Goal: Task Accomplishment & Management: Use online tool/utility

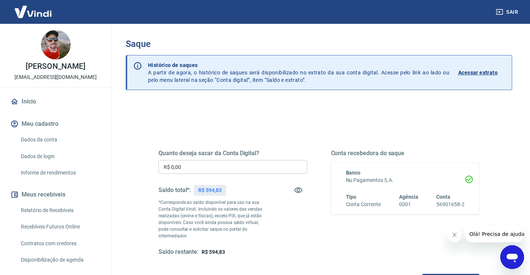
click at [455, 237] on icon "Fechar mensagem da empresa" at bounding box center [455, 235] width 6 height 6
click at [435, 19] on div "Sair" at bounding box center [265, 12] width 530 height 24
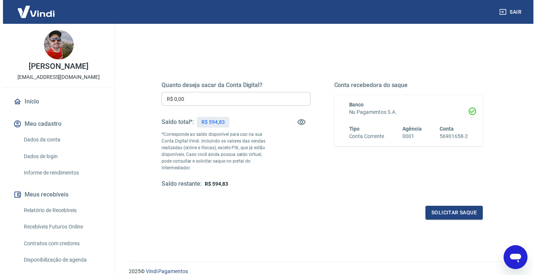
scroll to position [74, 0]
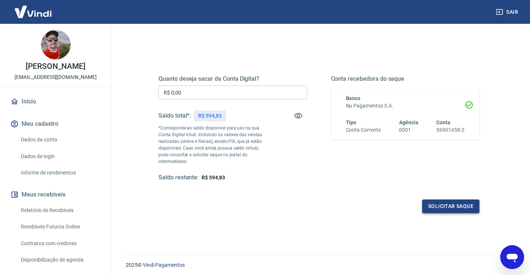
click at [451, 200] on button "Solicitar saque" at bounding box center [451, 207] width 57 height 14
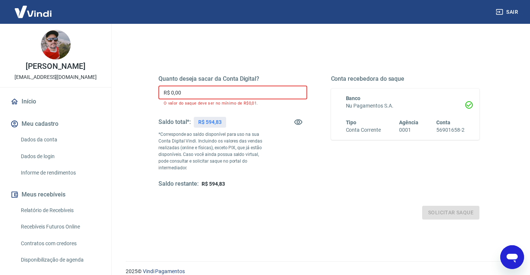
drag, startPoint x: 200, startPoint y: 93, endPoint x: 145, endPoint y: 93, distance: 55.1
click at [145, 93] on div "Quanto deseja sacar da Conta Digital? R$ 0,00 ​ O valor do saque deve ser no mí…" at bounding box center [319, 135] width 357 height 186
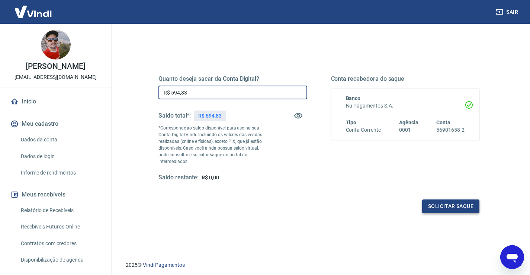
type input "R$ 594,83"
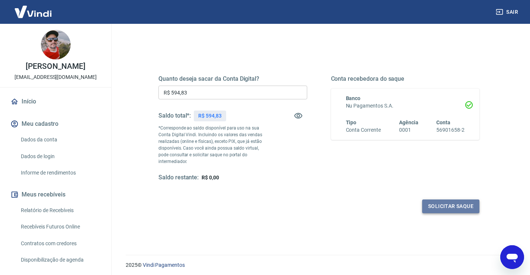
click at [453, 200] on button "Solicitar saque" at bounding box center [451, 207] width 57 height 14
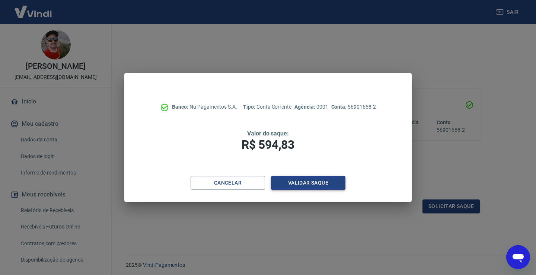
click at [328, 180] on button "Validar saque" at bounding box center [308, 183] width 74 height 14
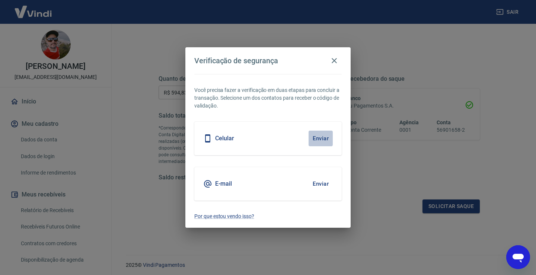
click at [323, 138] on button "Enviar" at bounding box center [321, 139] width 24 height 16
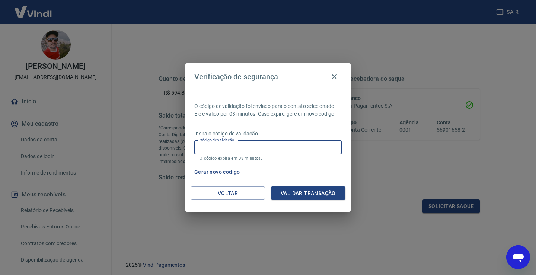
click at [237, 147] on input "Código de validação" at bounding box center [267, 148] width 147 height 14
click at [329, 126] on div "O código de validação foi enviado para o contato selecionado. Ele é válido por …" at bounding box center [267, 138] width 165 height 96
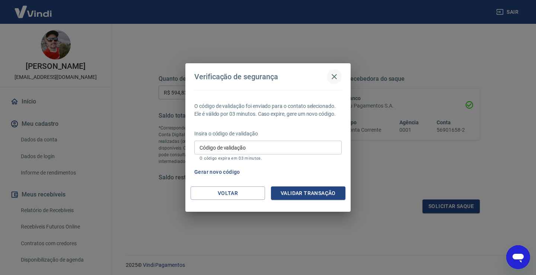
click at [334, 76] on icon "button" at bounding box center [334, 76] width 5 height 5
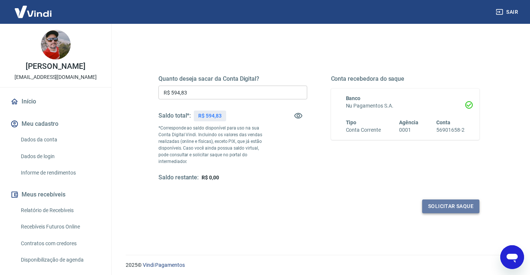
click at [450, 200] on button "Solicitar saque" at bounding box center [451, 207] width 57 height 14
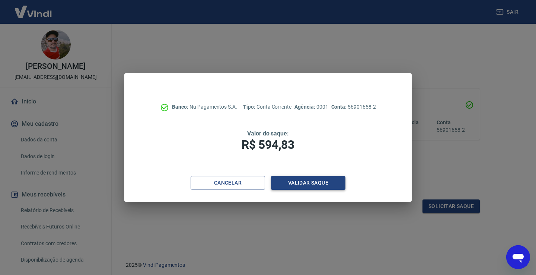
click at [301, 183] on button "Validar saque" at bounding box center [308, 183] width 74 height 14
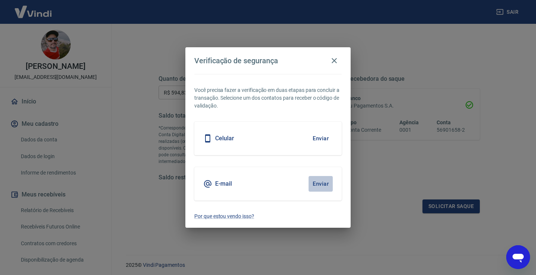
click at [324, 186] on button "Enviar" at bounding box center [321, 184] width 24 height 16
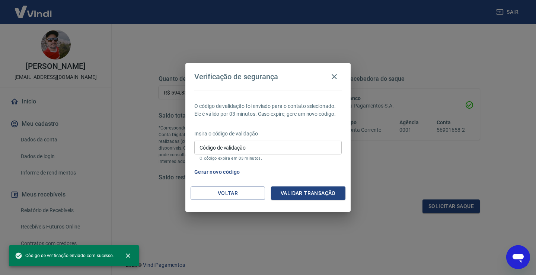
click at [249, 147] on input "Código de validação" at bounding box center [267, 148] width 147 height 14
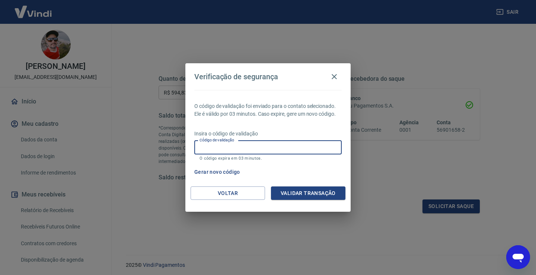
paste input "323816"
type input "323816"
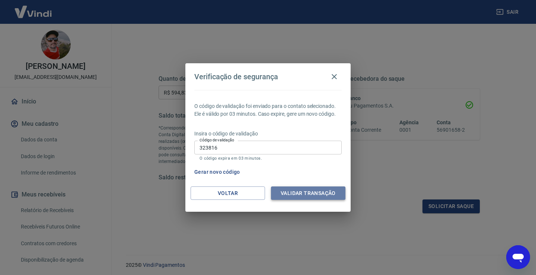
click at [307, 191] on button "Validar transação" at bounding box center [308, 193] width 74 height 14
